Goal: Check status: Check status

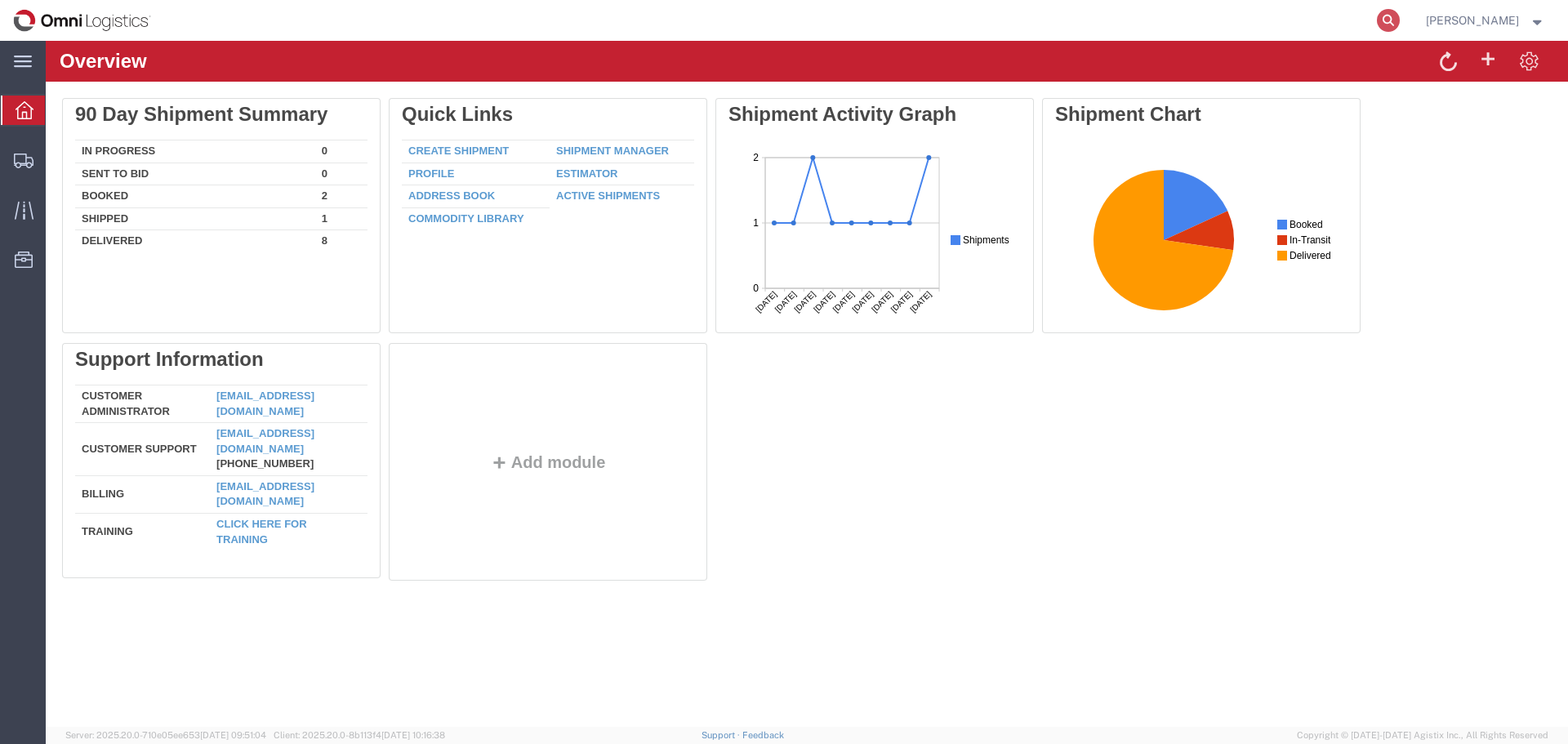
click at [1395, 19] on icon at bounding box center [1389, 20] width 23 height 23
click at [1161, 21] on input "search" at bounding box center [1129, 20] width 496 height 39
type input "56973006"
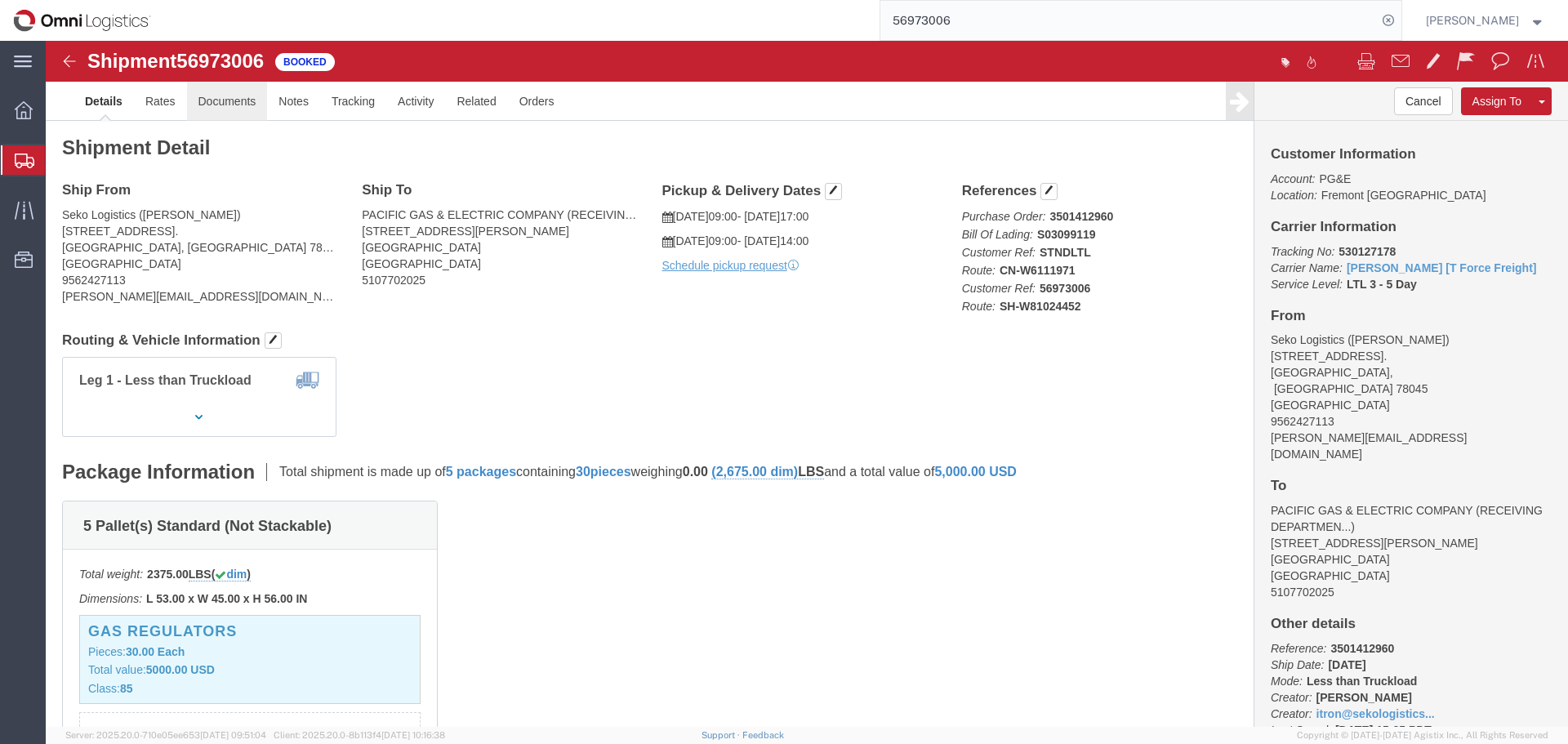
click link "Documents"
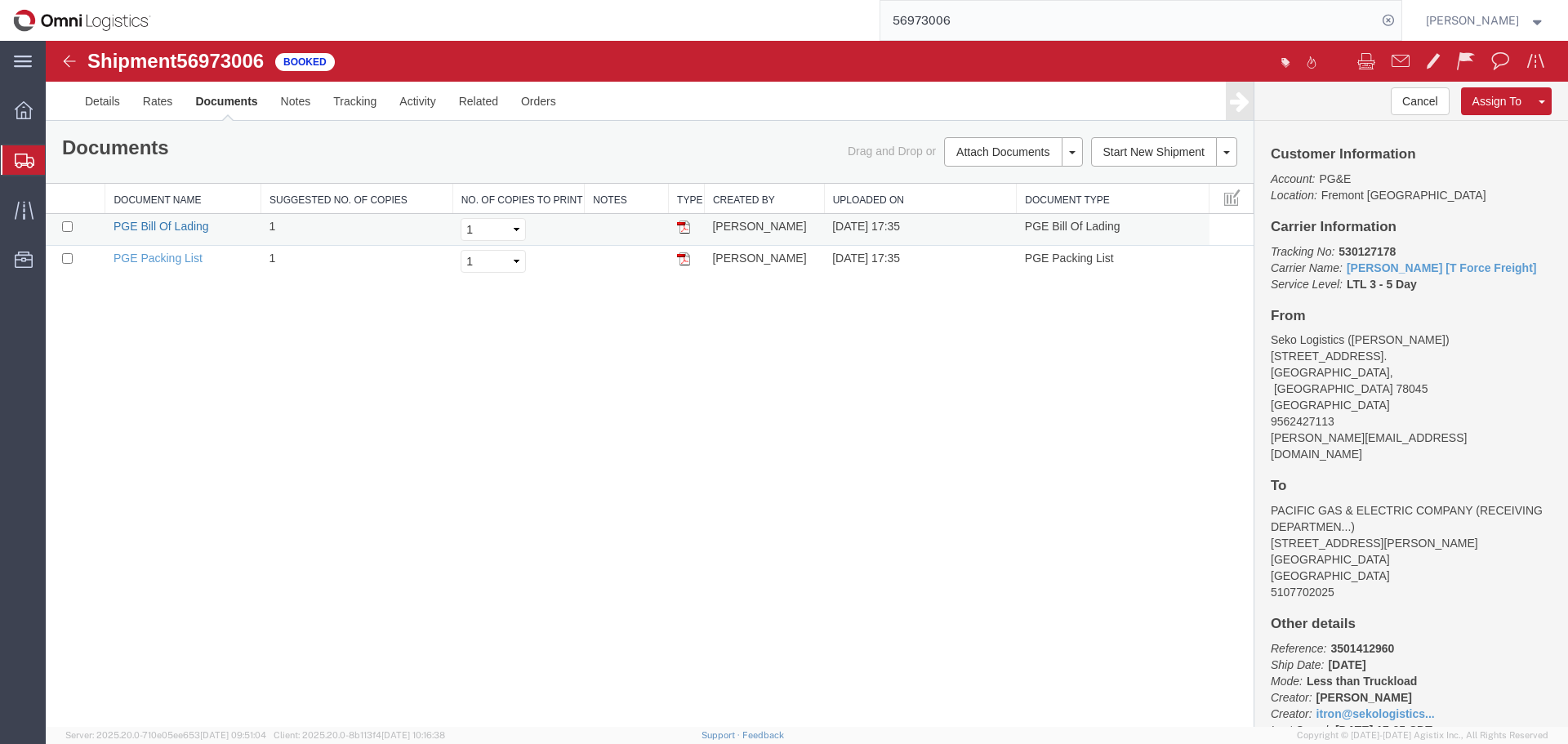
click at [167, 224] on link "PGE Bill Of Lading" at bounding box center [161, 226] width 96 height 13
